Goal: Transaction & Acquisition: Download file/media

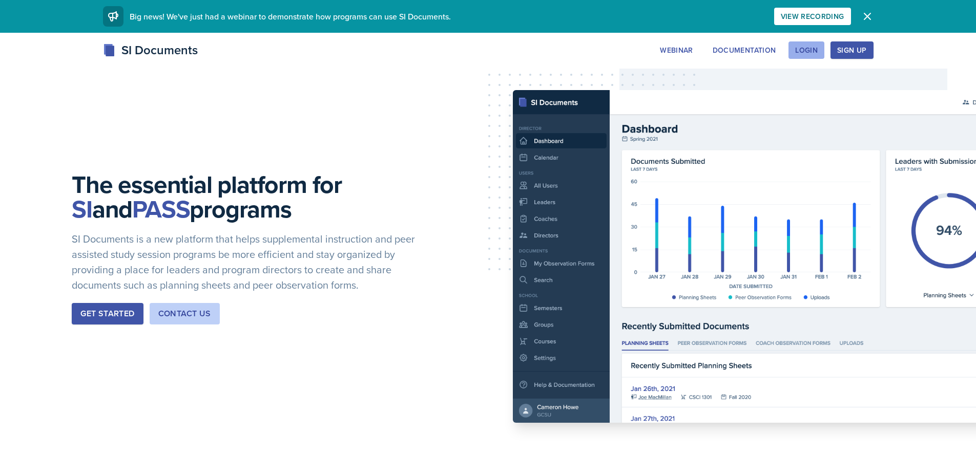
click at [799, 49] on div "Login" at bounding box center [806, 50] width 23 height 8
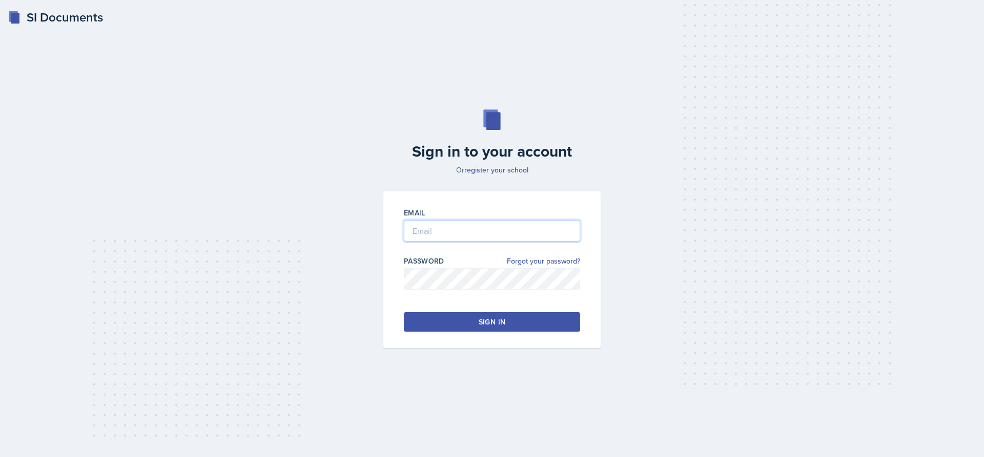
click at [428, 225] on input "email" at bounding box center [492, 231] width 176 height 22
type input "[EMAIL_ADDRESS][DOMAIN_NAME]"
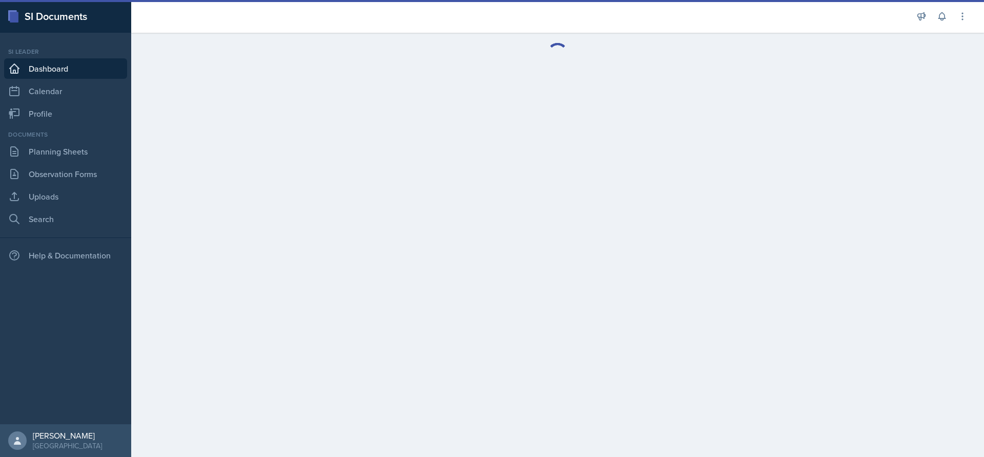
drag, startPoint x: 693, startPoint y: 432, endPoint x: 701, endPoint y: 423, distance: 12.7
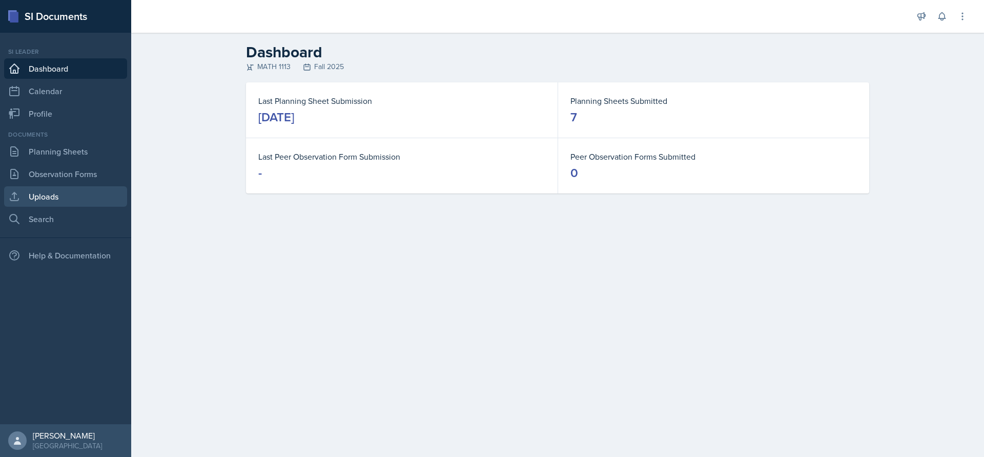
click at [31, 189] on link "Uploads" at bounding box center [65, 196] width 123 height 20
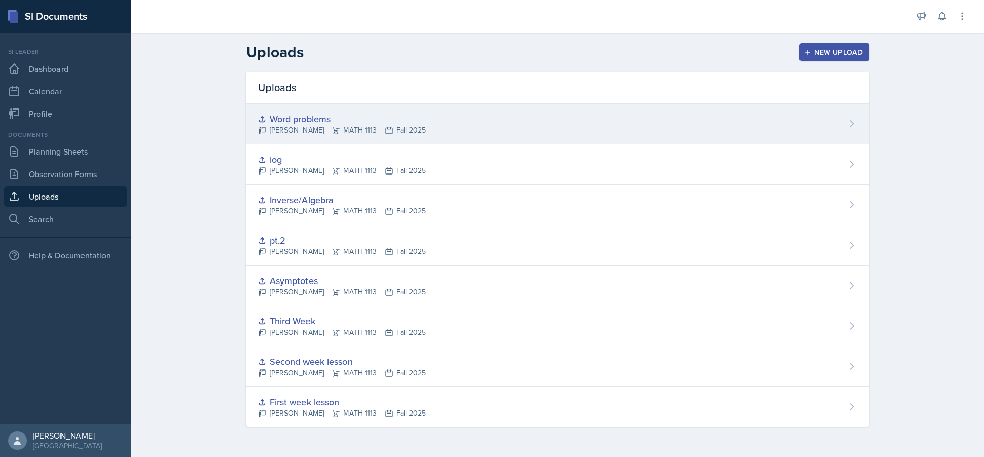
click at [459, 125] on div "Word problems [PERSON_NAME] MATH 1113 Fall 2025" at bounding box center [557, 124] width 623 height 40
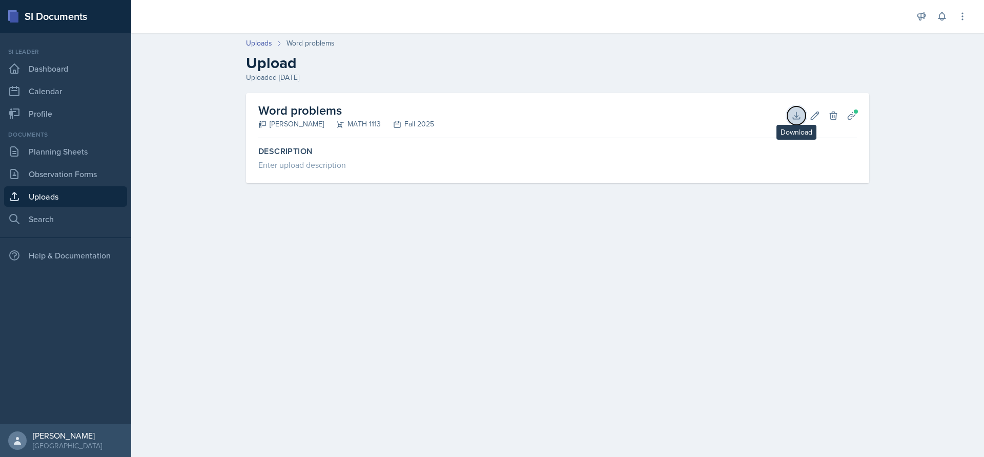
click at [803, 113] on button "Download" at bounding box center [796, 116] width 18 height 18
